Goal: Task Accomplishment & Management: Manage account settings

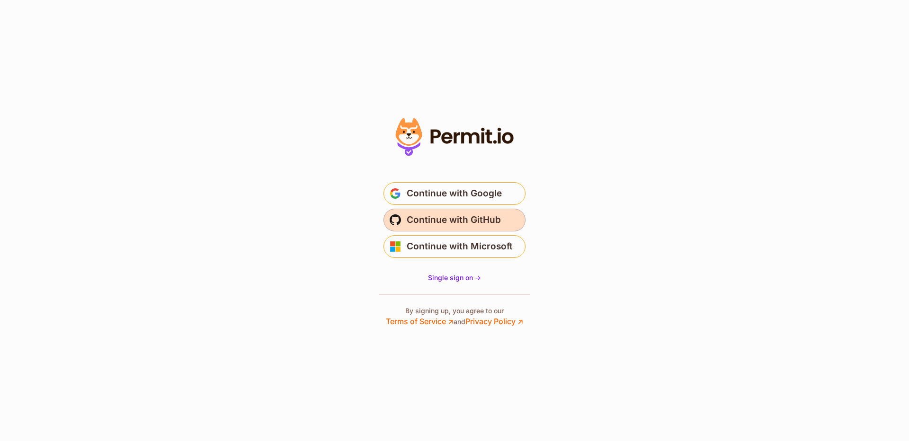
click at [492, 216] on span "Continue with GitHub" at bounding box center [454, 220] width 94 height 15
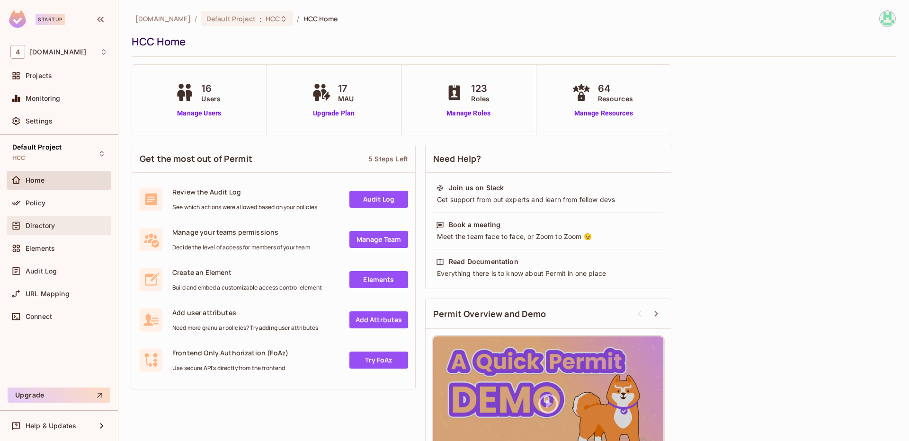
click at [61, 230] on div "Directory" at bounding box center [58, 225] width 97 height 11
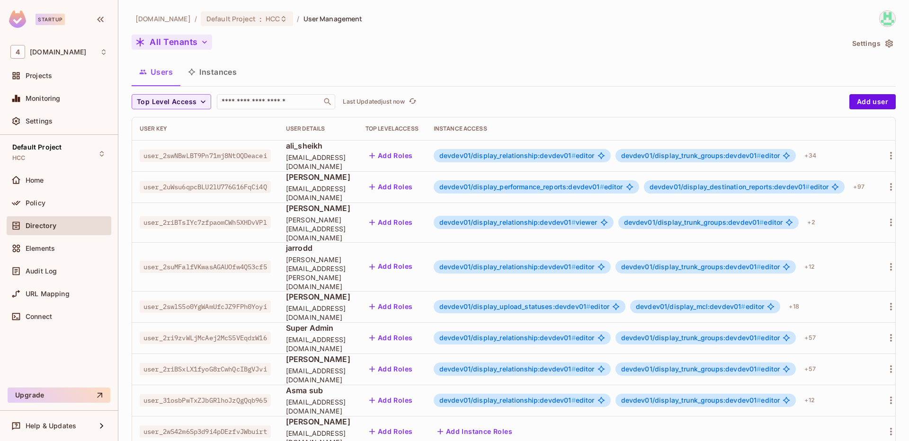
click at [170, 46] on button "All Tenants" at bounding box center [172, 42] width 81 height 15
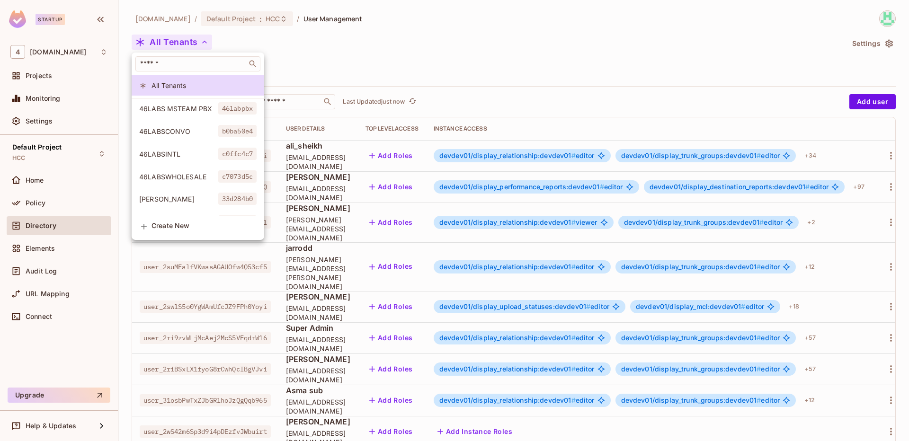
click at [309, 38] on div at bounding box center [454, 220] width 909 height 441
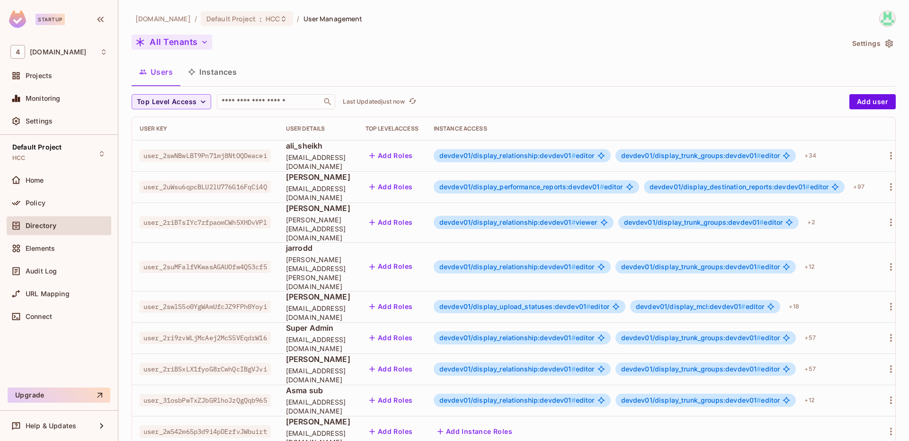
click at [176, 47] on button "All Tenants" at bounding box center [172, 42] width 81 height 15
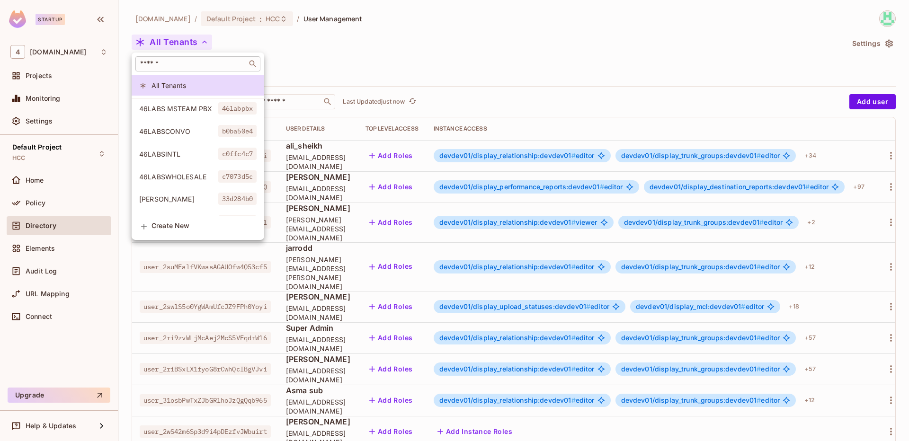
click at [185, 65] on input "text" at bounding box center [191, 63] width 106 height 9
click at [240, 35] on div at bounding box center [454, 220] width 909 height 441
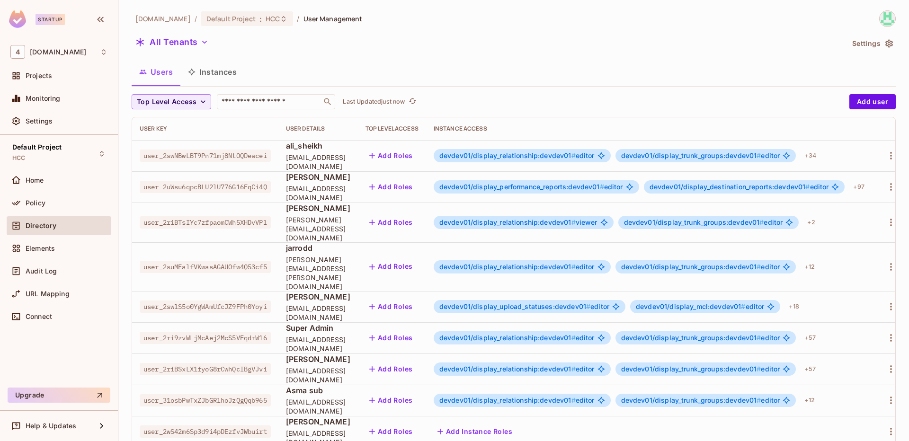
click at [220, 216] on span "user_2riBTsIYc7zfpaomCWh5XHDvVPl" at bounding box center [205, 222] width 131 height 12
copy span "user_2riBTsIYc7zfpaomCWh5XHDvVPl"
click at [191, 36] on button "All Tenants" at bounding box center [172, 42] width 81 height 15
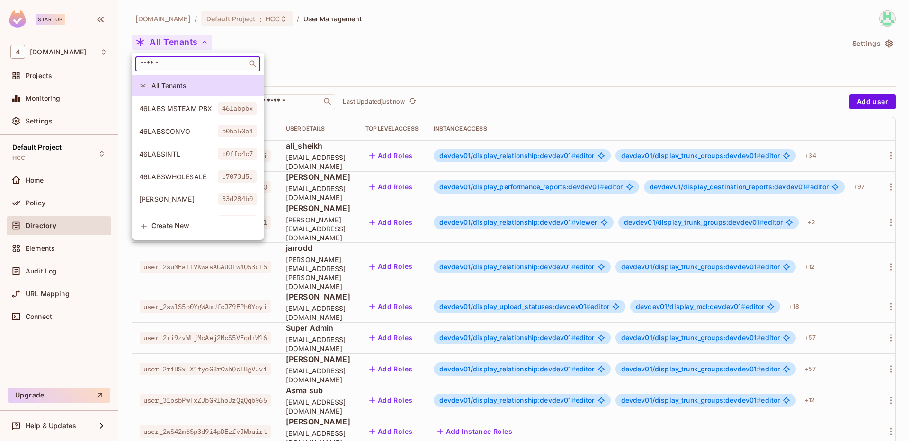
click at [196, 65] on input "text" at bounding box center [191, 63] width 106 height 9
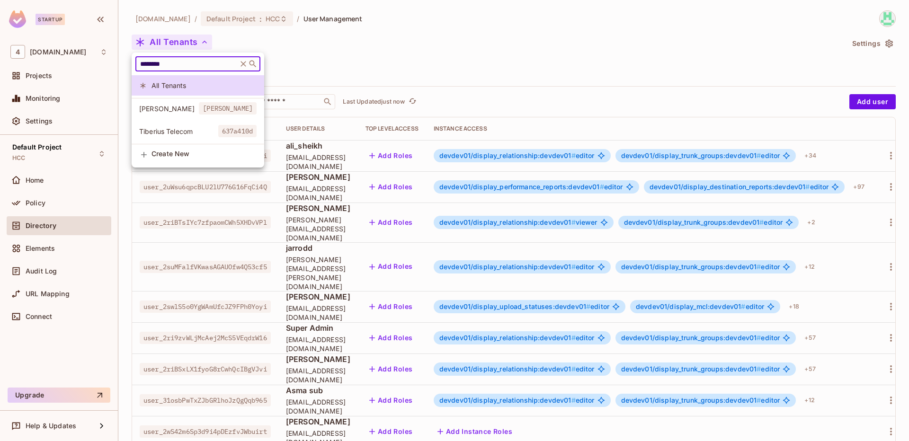
type input "********"
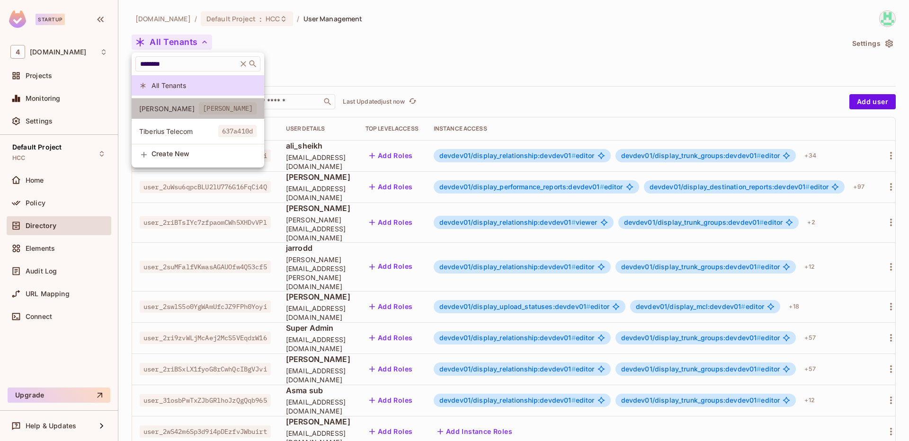
click at [186, 102] on li "Tiberius tiberius" at bounding box center [198, 109] width 133 height 20
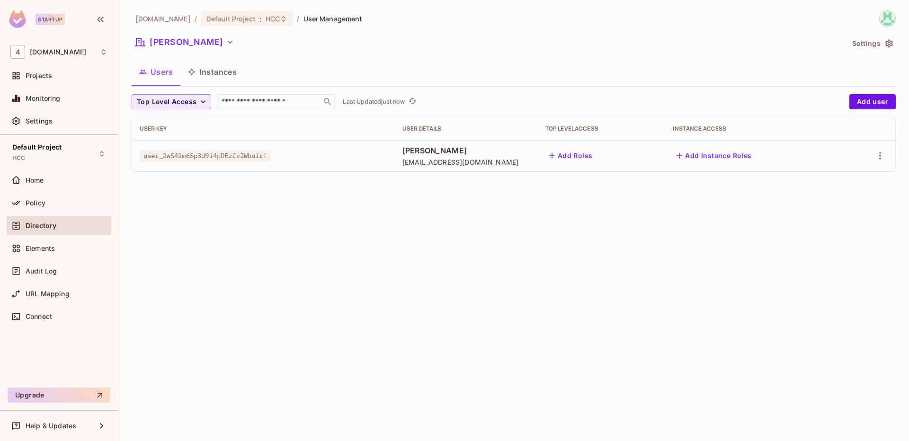
click at [239, 155] on span "user_2wS42m6Sp3d9i4pDEzfvJWbuirt" at bounding box center [205, 156] width 131 height 12
copy span "user_2wS42m6Sp3d9i4pDEzfvJWbuirt"
click at [186, 43] on button "[PERSON_NAME]" at bounding box center [185, 42] width 106 height 15
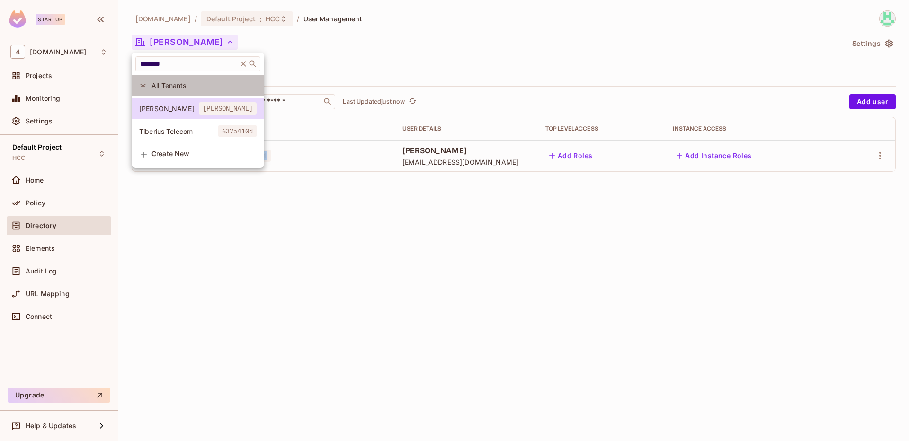
click at [178, 81] on li "All Tenants" at bounding box center [198, 85] width 133 height 20
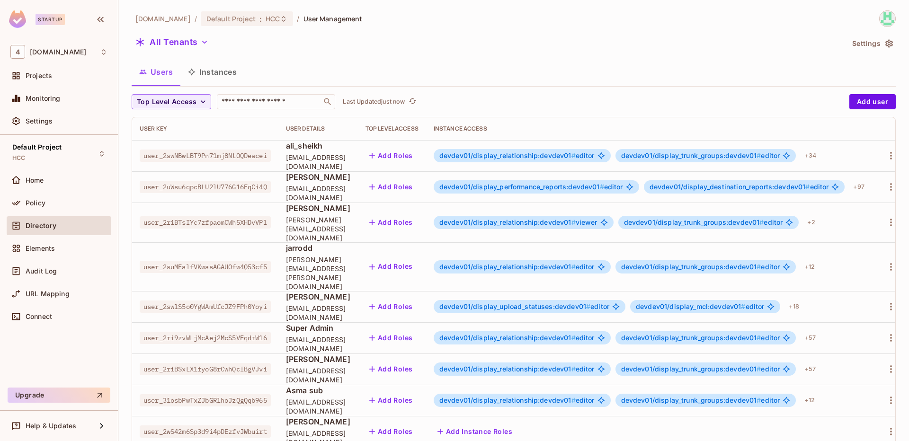
click at [244, 187] on span "user_2uWsu6qpcBLU2lU776G16FqCi4Q" at bounding box center [205, 187] width 131 height 12
click at [197, 45] on button "All Tenants" at bounding box center [172, 42] width 81 height 15
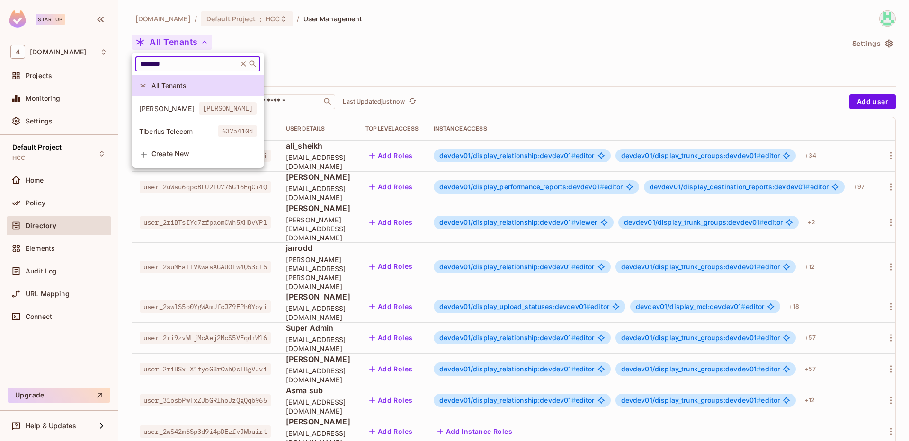
drag, startPoint x: 177, startPoint y: 68, endPoint x: 111, endPoint y: 33, distance: 75.0
click at [111, 33] on div "******** ​ All Tenants Tiberius tiberius Tiberius Telecom 637a410d Create New" at bounding box center [454, 220] width 909 height 441
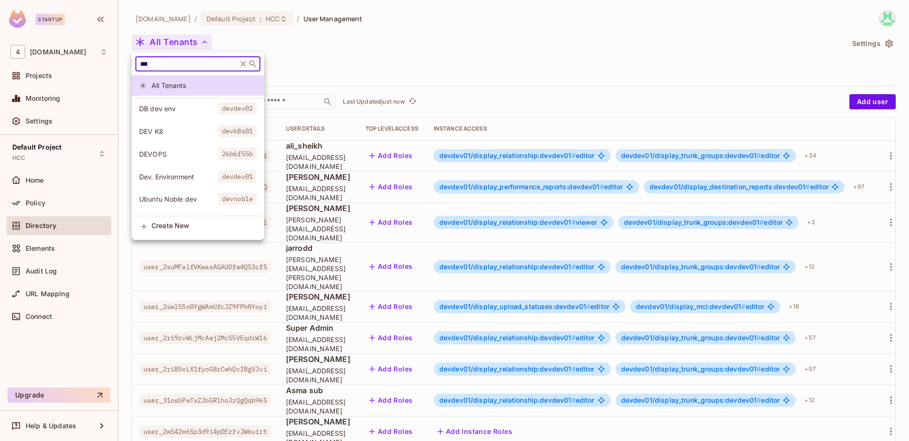
type input "***"
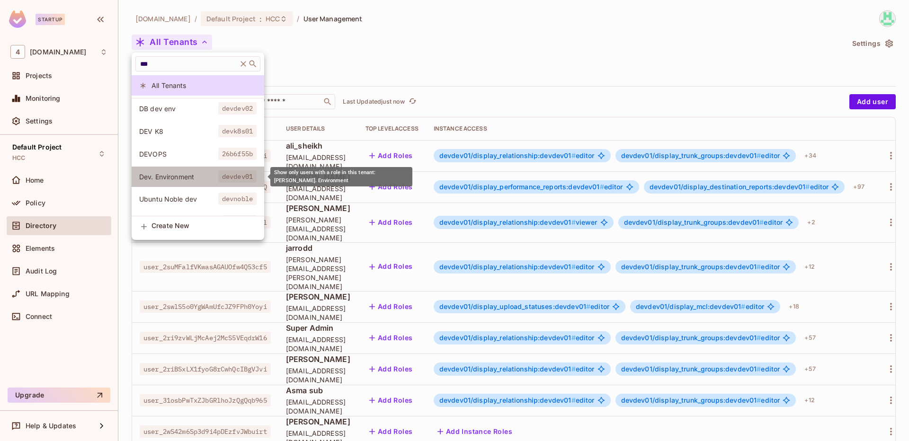
click at [197, 179] on span "Dev. Environment" at bounding box center [178, 176] width 79 height 9
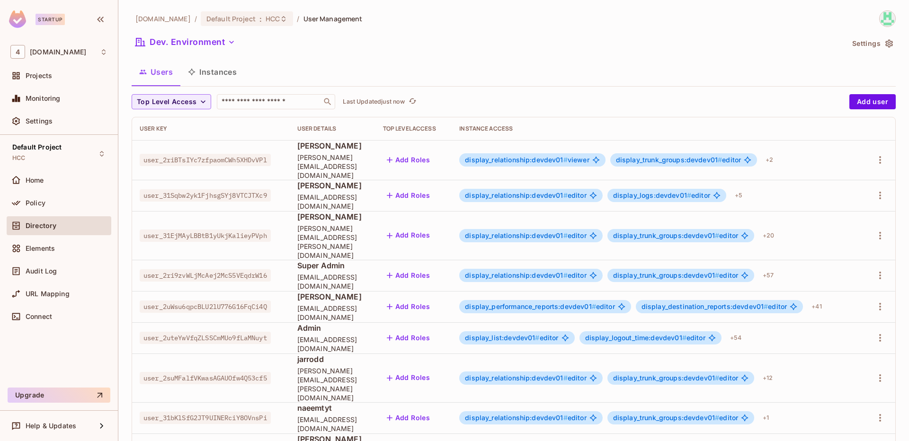
click at [361, 46] on div "Dev. Environment" at bounding box center [488, 44] width 712 height 18
click at [263, 101] on input "text" at bounding box center [269, 101] width 99 height 9
paste input "**********"
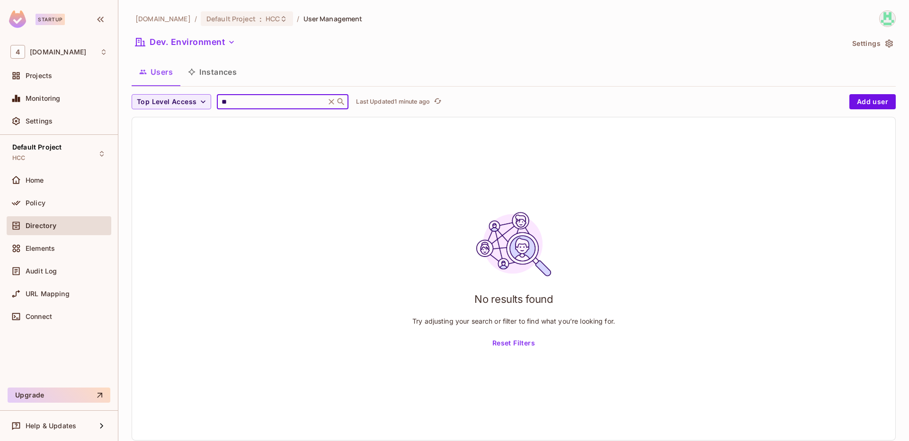
type input "*"
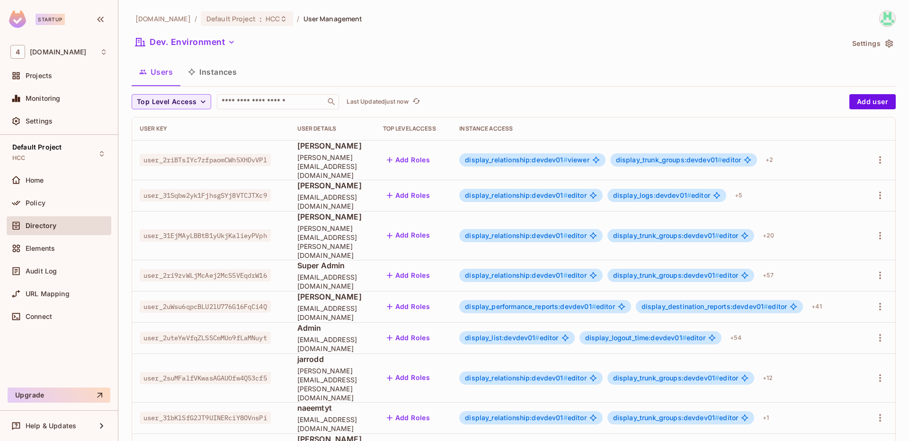
click at [315, 65] on div "Users Instances" at bounding box center [514, 72] width 764 height 24
click at [198, 42] on button "Dev. Environment" at bounding box center [186, 42] width 108 height 15
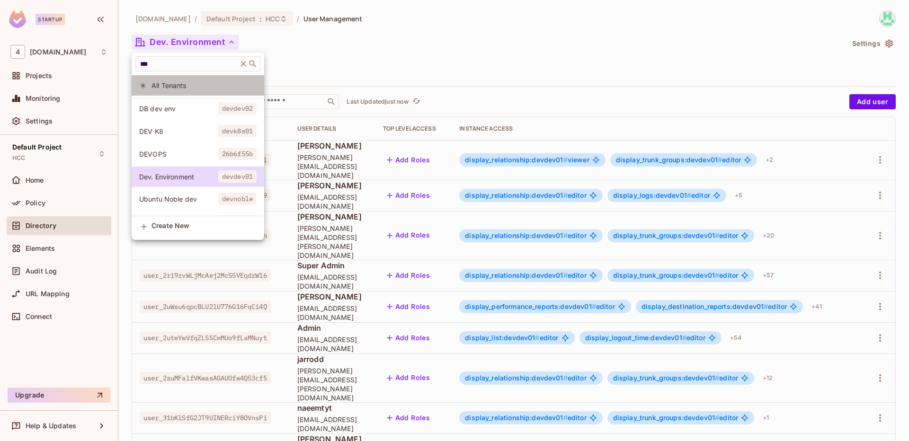
click at [213, 93] on li "All Tenants" at bounding box center [198, 85] width 133 height 20
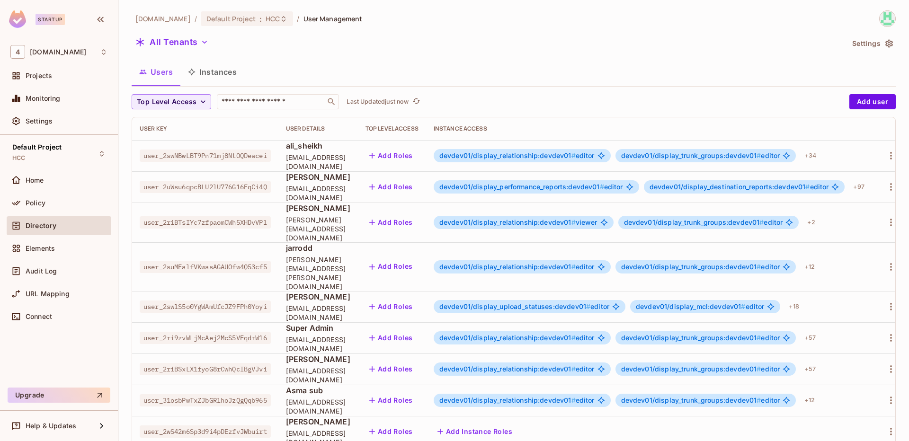
click at [295, 54] on div "46labs.com / Default Project : HCC / User Management All Tenants Settings Users…" at bounding box center [514, 350] width 764 height 681
click at [267, 221] on span "user_2riBTsIYc7zfpaomCWh5XHDvVPl" at bounding box center [205, 222] width 131 height 12
click at [336, 62] on div "Users Instances" at bounding box center [514, 72] width 764 height 24
click at [257, 216] on span "user_2riBTsIYc7zfpaomCWh5XHDvVPl" at bounding box center [205, 222] width 131 height 12
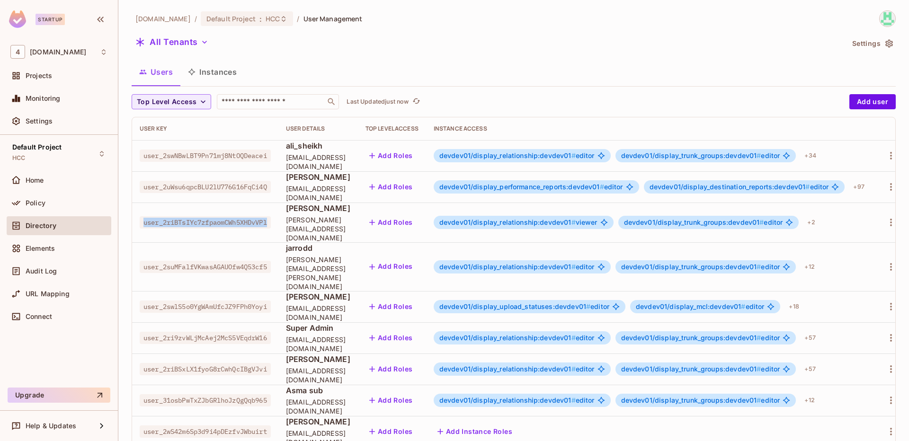
click at [257, 216] on span "user_2riBTsIYc7zfpaomCWh5XHDvVPl" at bounding box center [205, 222] width 131 height 12
copy span "user_2riBTsIYc7zfpaomCWh5XHDvVPl"
click at [184, 43] on button "All Tenants" at bounding box center [172, 42] width 81 height 15
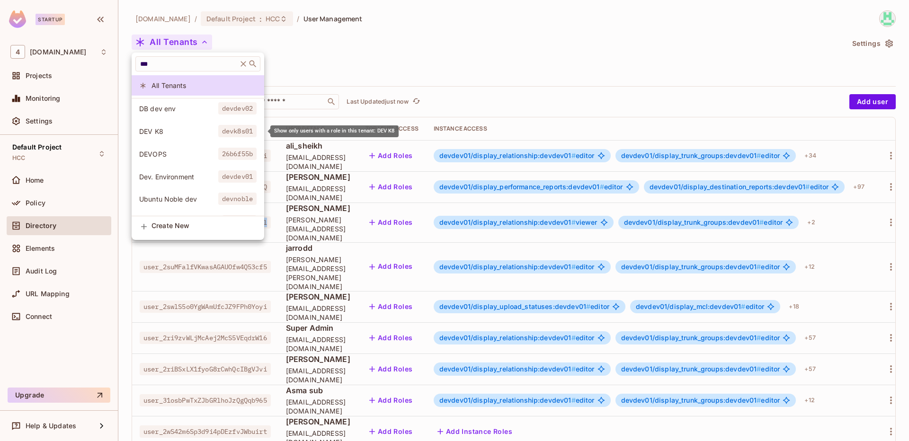
scroll to position [48, 0]
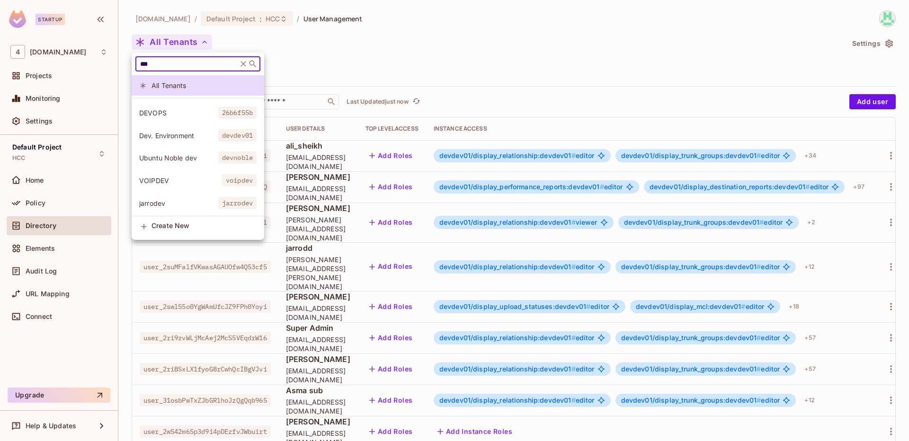
drag, startPoint x: 177, startPoint y: 68, endPoint x: 121, endPoint y: 57, distance: 56.9
click at [121, 57] on div "*** ​ All Tenants DB dev env devdev02 DEV K8 devk8s01 DEVOPS 26b6f55b Dev. Envi…" at bounding box center [454, 220] width 909 height 441
click at [173, 63] on input "***" at bounding box center [186, 63] width 97 height 9
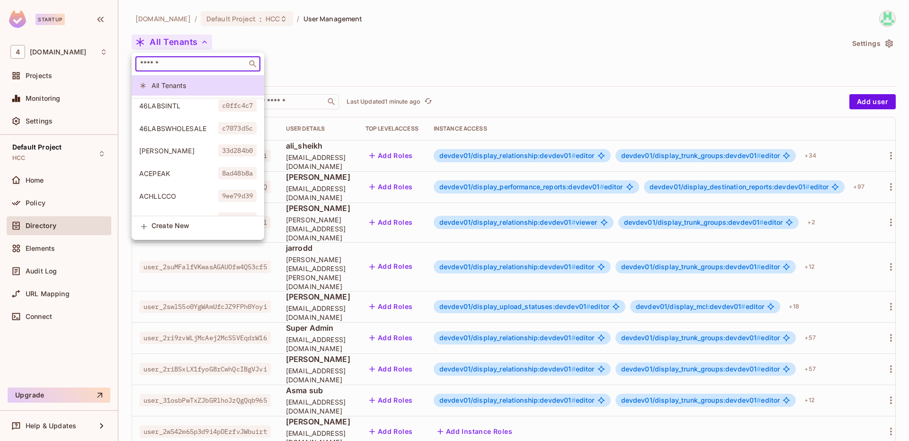
scroll to position [615, 0]
click at [278, 34] on div at bounding box center [454, 220] width 909 height 441
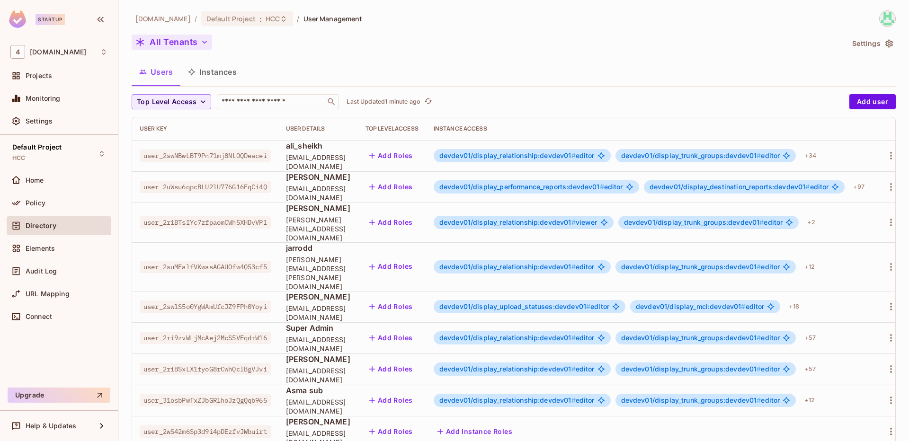
click at [195, 44] on button "All Tenants" at bounding box center [172, 42] width 81 height 15
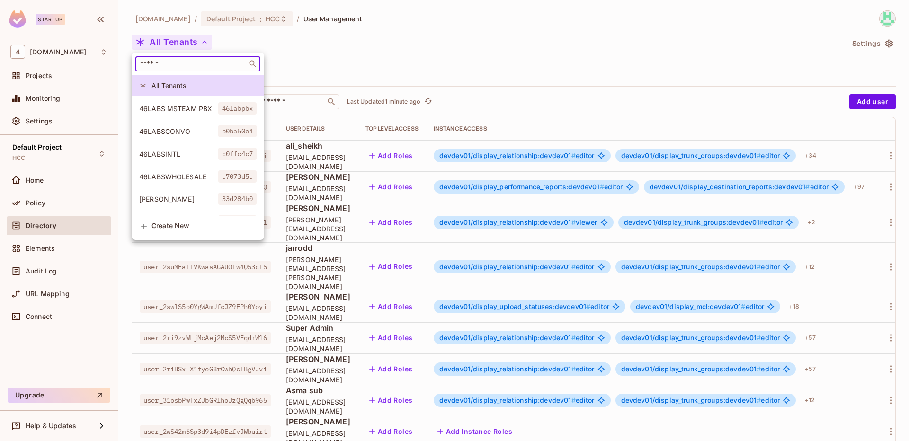
click at [175, 65] on input "text" at bounding box center [191, 63] width 106 height 9
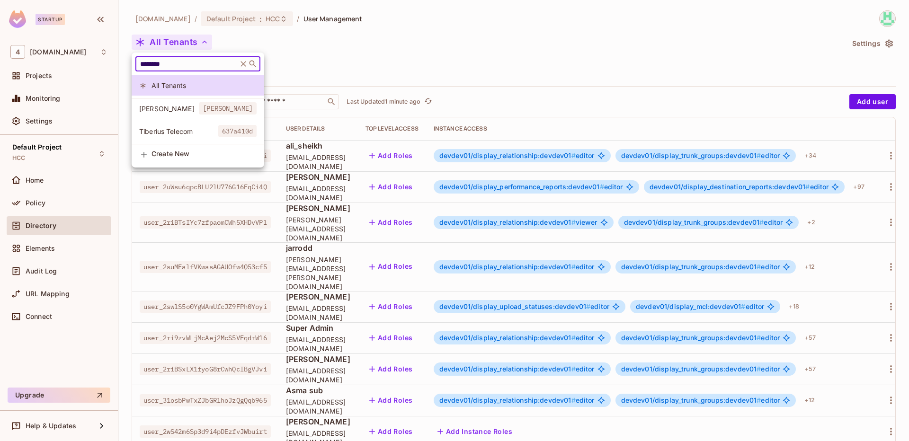
type input "********"
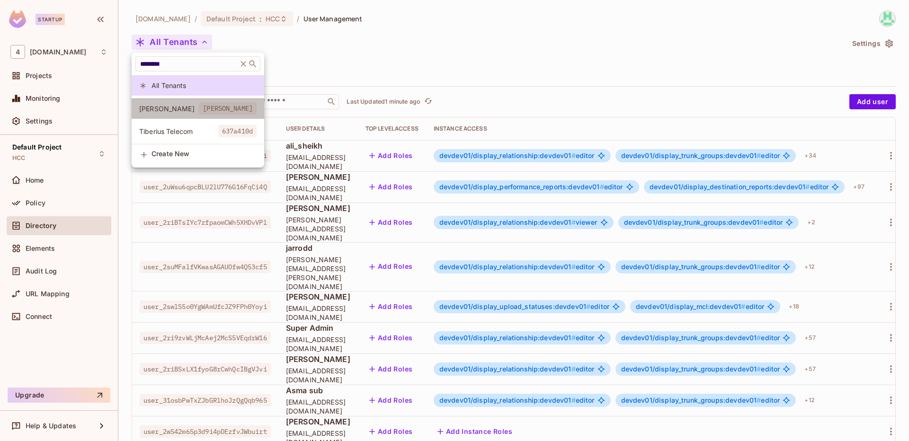
click at [193, 109] on span "[PERSON_NAME]" at bounding box center [169, 108] width 60 height 9
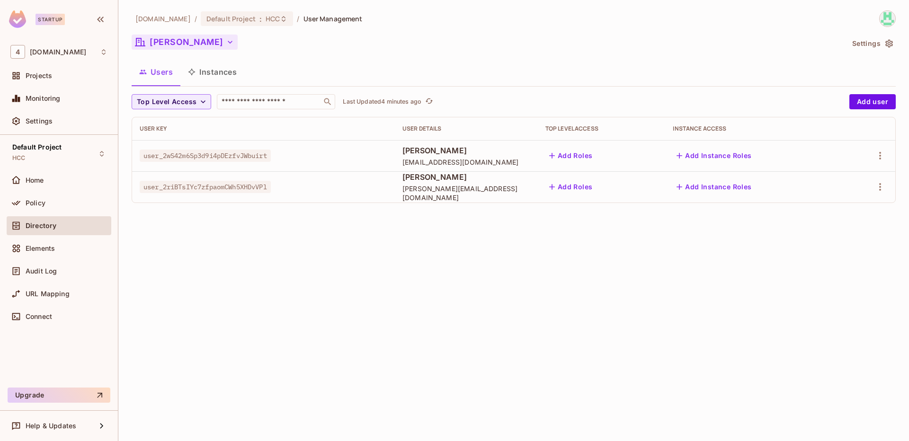
click at [228, 43] on icon "button" at bounding box center [230, 42] width 5 height 3
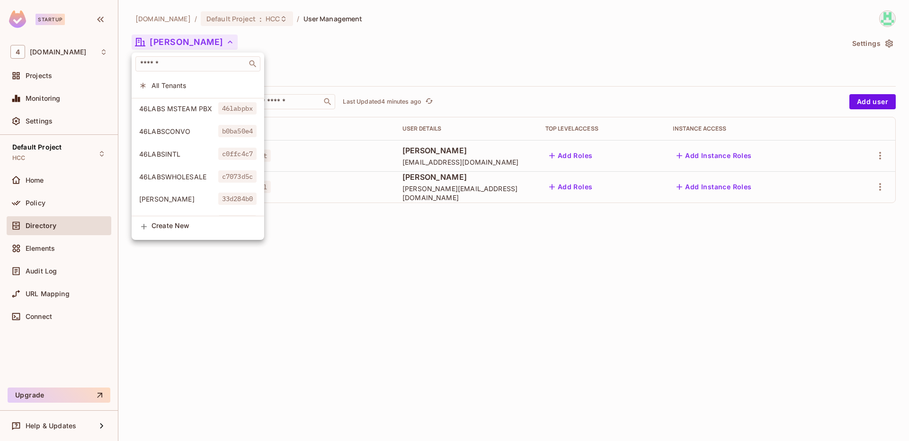
click at [191, 86] on span "All Tenants" at bounding box center [204, 85] width 105 height 9
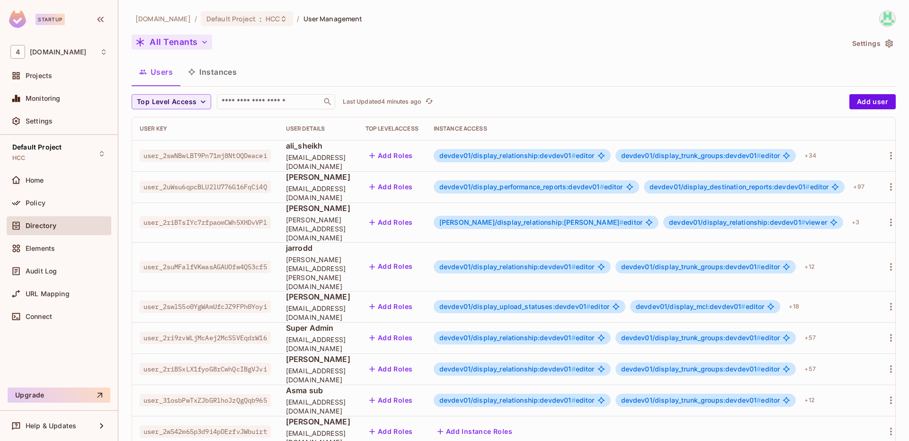
scroll to position [227, 0]
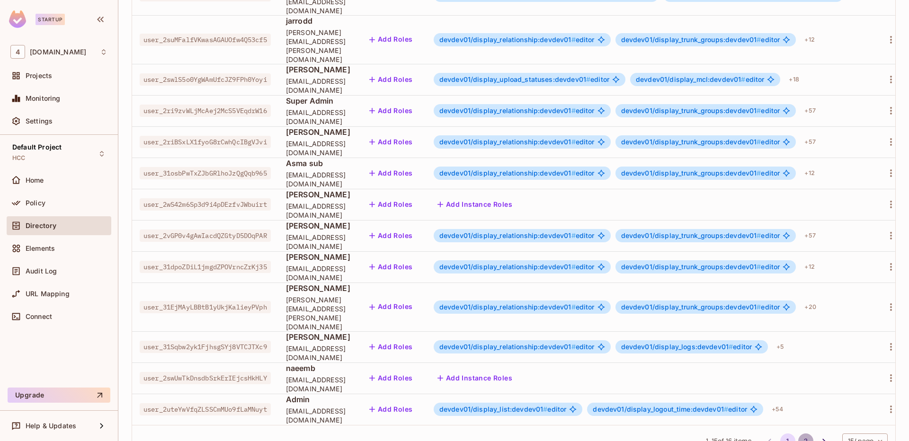
click at [798, 434] on button "2" at bounding box center [805, 441] width 15 height 15
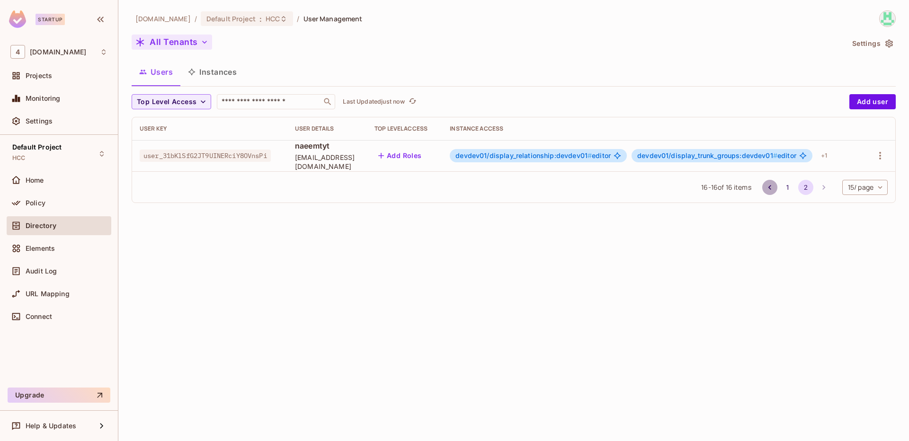
click at [770, 190] on icon "Go to previous page" at bounding box center [769, 187] width 9 height 9
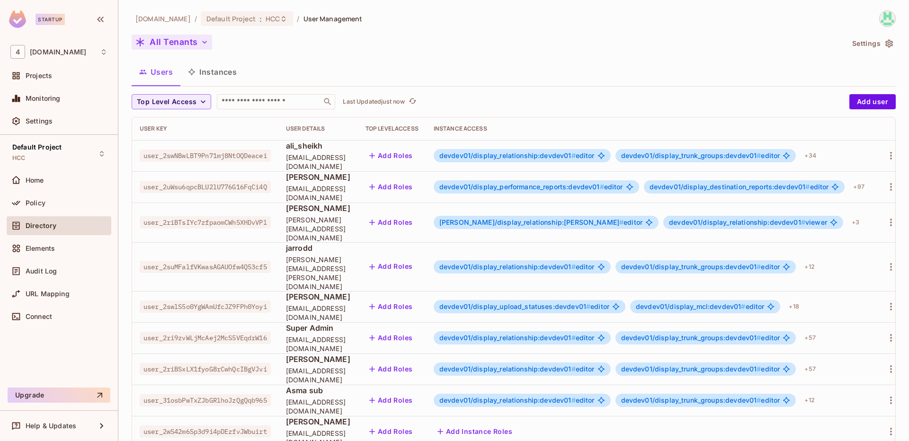
click at [179, 45] on button "All Tenants" at bounding box center [172, 42] width 81 height 15
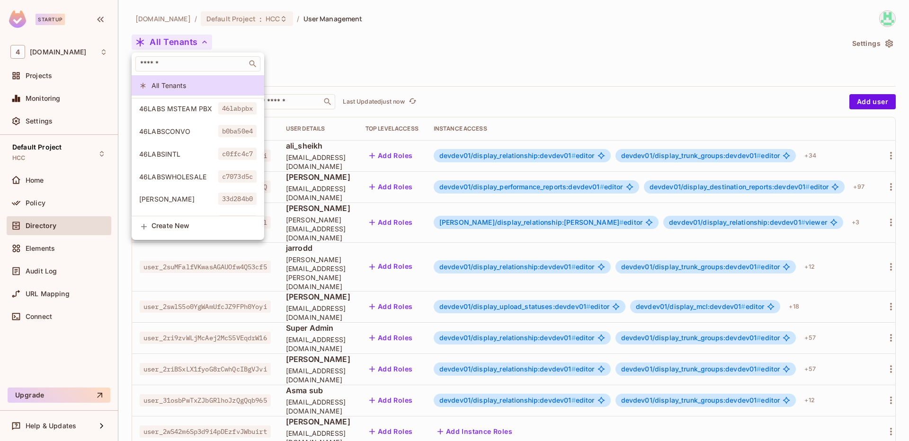
click at [327, 86] on div at bounding box center [454, 220] width 909 height 441
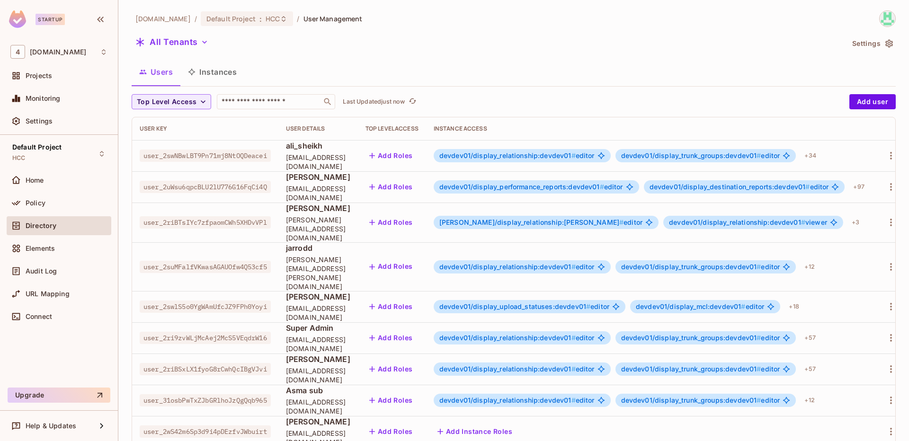
click at [356, 67] on div "Users Instances" at bounding box center [514, 72] width 764 height 24
click at [227, 17] on span "Default Project" at bounding box center [230, 18] width 49 height 9
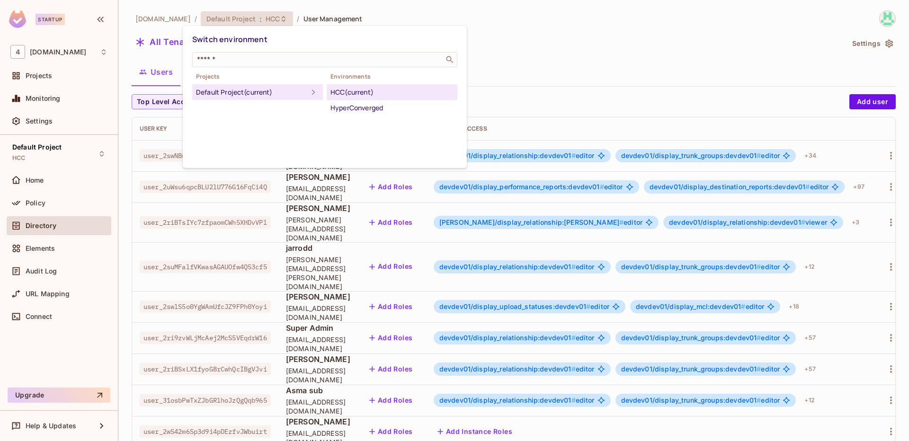
click at [547, 59] on div at bounding box center [454, 220] width 909 height 441
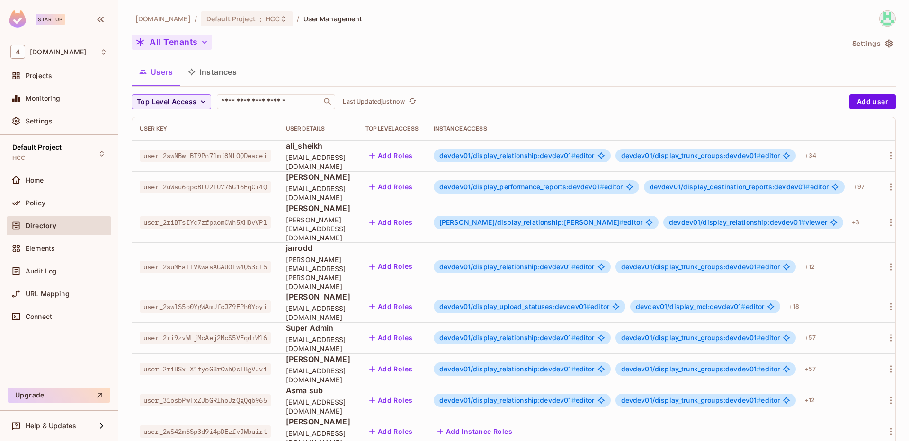
click at [167, 36] on button "All Tenants" at bounding box center [172, 42] width 81 height 15
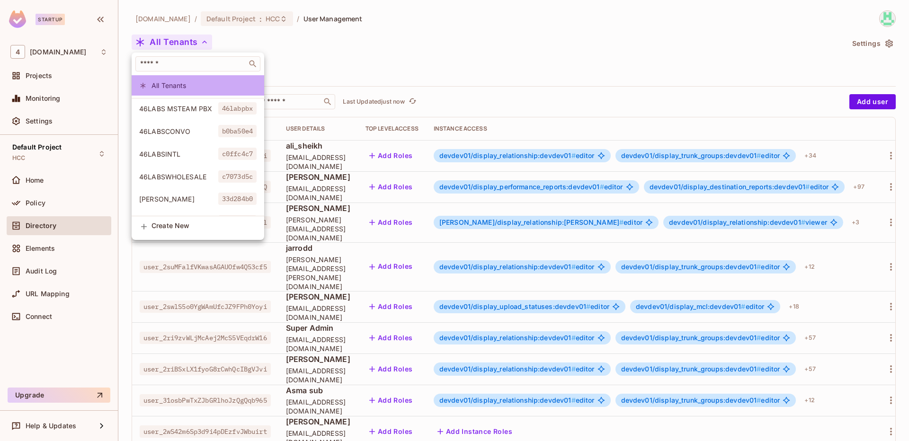
click at [173, 88] on span "All Tenants" at bounding box center [204, 85] width 105 height 9
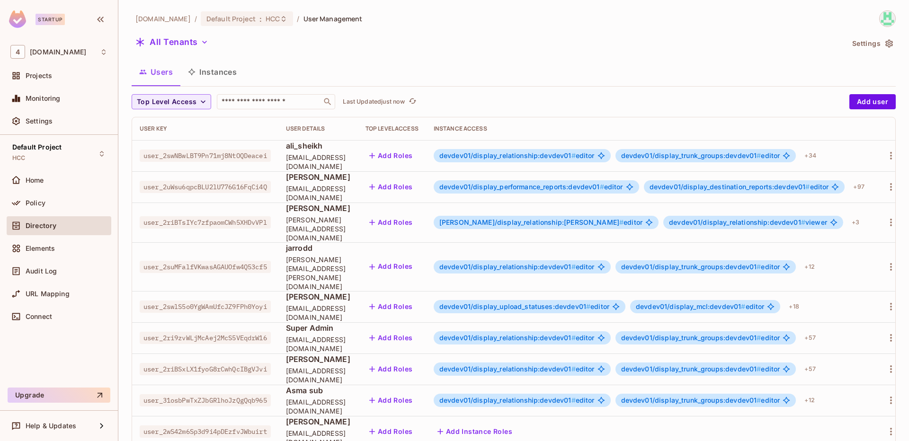
click at [333, 64] on div "Users Instances" at bounding box center [514, 72] width 764 height 24
click at [194, 39] on button "All Tenants" at bounding box center [172, 42] width 81 height 15
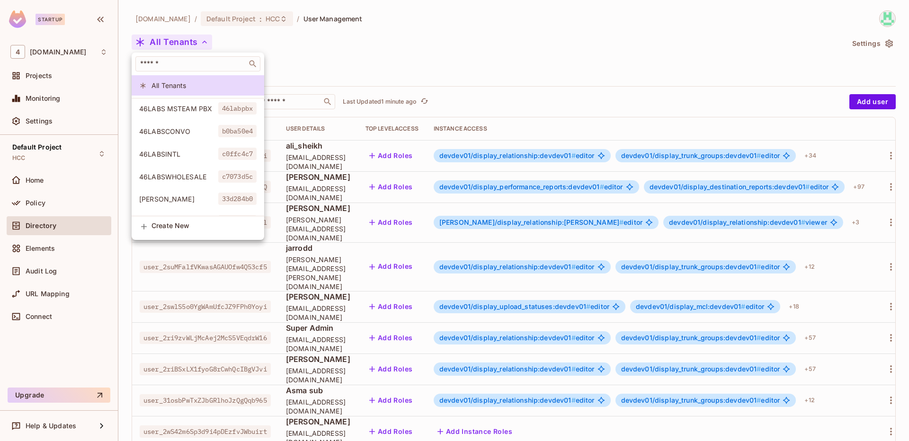
click at [397, 45] on div at bounding box center [454, 220] width 909 height 441
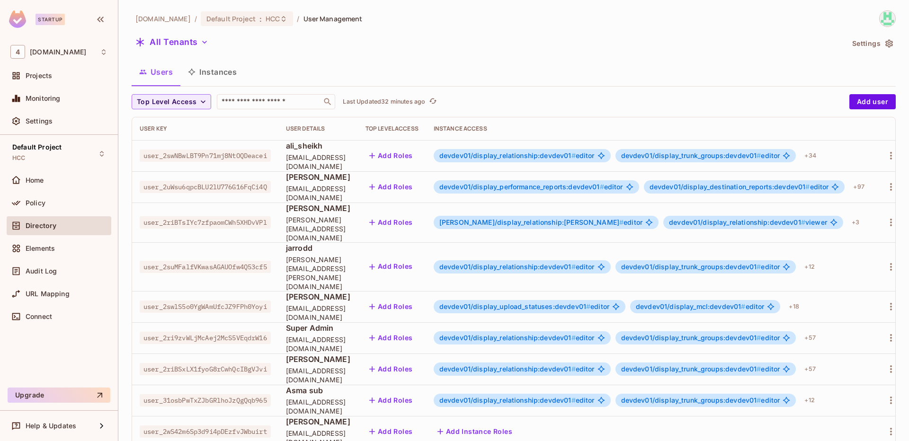
click at [251, 54] on div "[DOMAIN_NAME] / Default Project : HCC / User Management All Tenants Settings Us…" at bounding box center [514, 350] width 764 height 681
